Goal: Information Seeking & Learning: Understand process/instructions

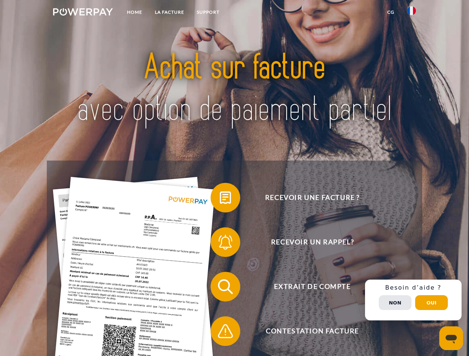
click at [83, 13] on img at bounding box center [83, 11] width 60 height 7
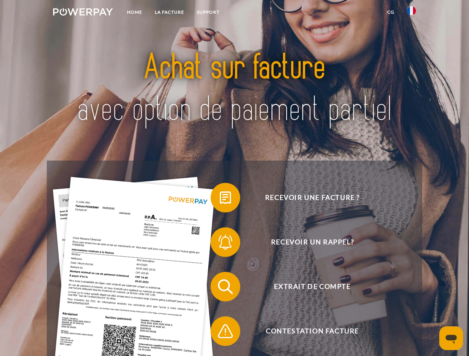
click at [411, 13] on img at bounding box center [411, 10] width 9 height 9
click at [390, 12] on link "CG" at bounding box center [391, 12] width 20 height 13
click at [220, 199] on span at bounding box center [214, 197] width 37 height 37
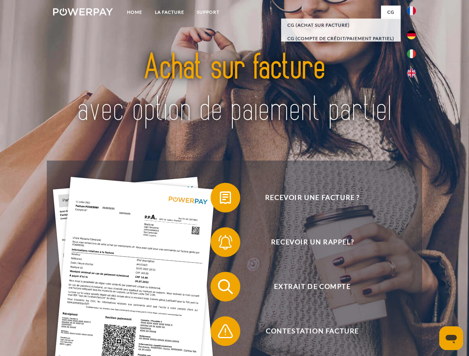
click at [220, 244] on span at bounding box center [214, 242] width 37 height 37
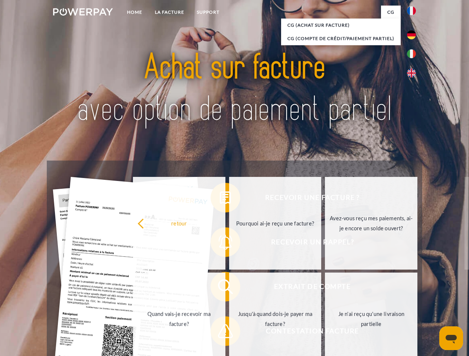
click at [229, 288] on link "Jusqu'à quand dois-je payer ma facture?" at bounding box center [275, 319] width 92 height 93
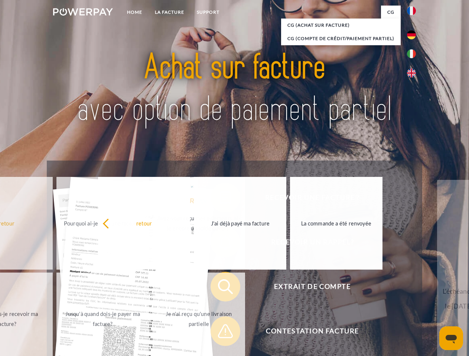
click at [220, 333] on span at bounding box center [214, 331] width 37 height 37
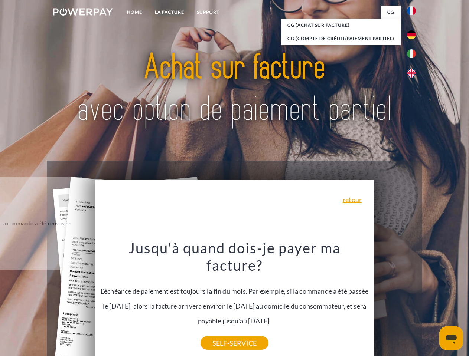
click at [413, 300] on div "Recevoir une facture ? Recevoir un rappel? Extrait de compte retour" at bounding box center [234, 309] width 375 height 297
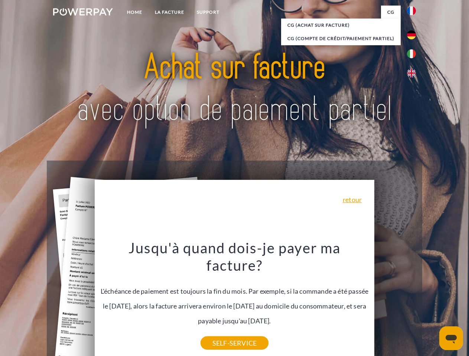
click at [395, 302] on span "Extrait de compte" at bounding box center [312, 287] width 182 height 30
click at [431, 303] on header "Home LA FACTURE Support" at bounding box center [234, 256] width 469 height 512
